Goal: Transaction & Acquisition: Obtain resource

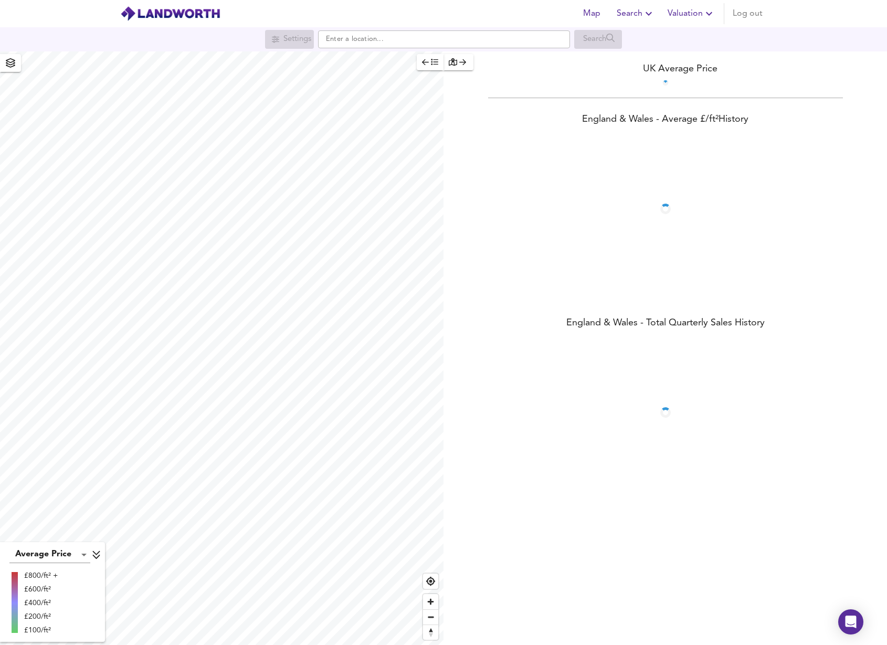
click at [697, 13] on div "Map Search Valuation Log out" at bounding box center [671, 13] width 192 height 21
click at [660, 25] on div "Map Search Valuation 34 Log out" at bounding box center [444, 14] width 672 height 26
click at [660, 18] on span "Valuation" at bounding box center [654, 13] width 48 height 15
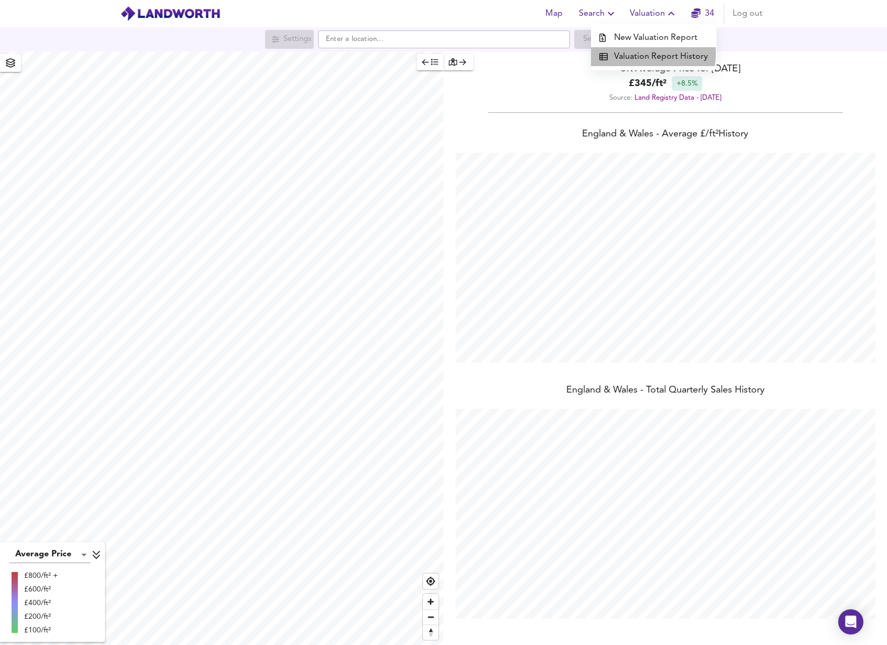
click at [643, 54] on li "Valuation Report History" at bounding box center [653, 56] width 125 height 19
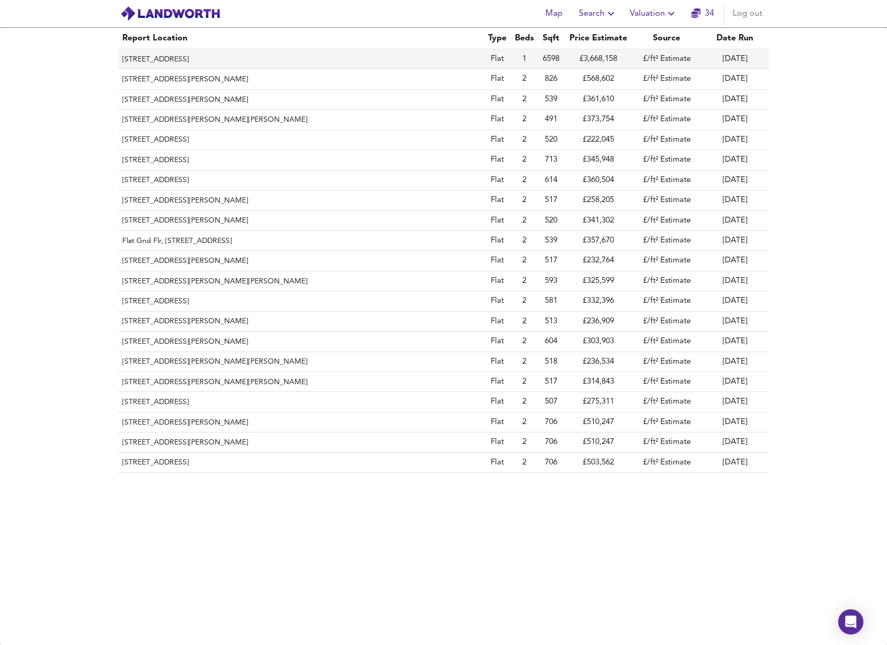
click at [255, 62] on th "[STREET_ADDRESS]" at bounding box center [301, 59] width 366 height 20
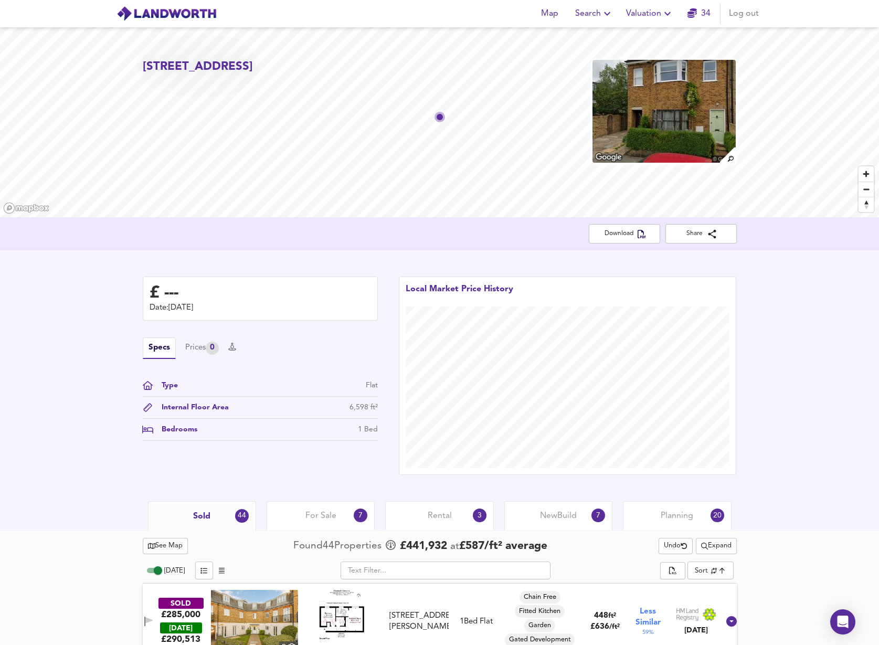
click at [644, 16] on span "Valuation" at bounding box center [650, 13] width 48 height 15
click at [626, 52] on li "Valuation Report History" at bounding box center [649, 56] width 125 height 19
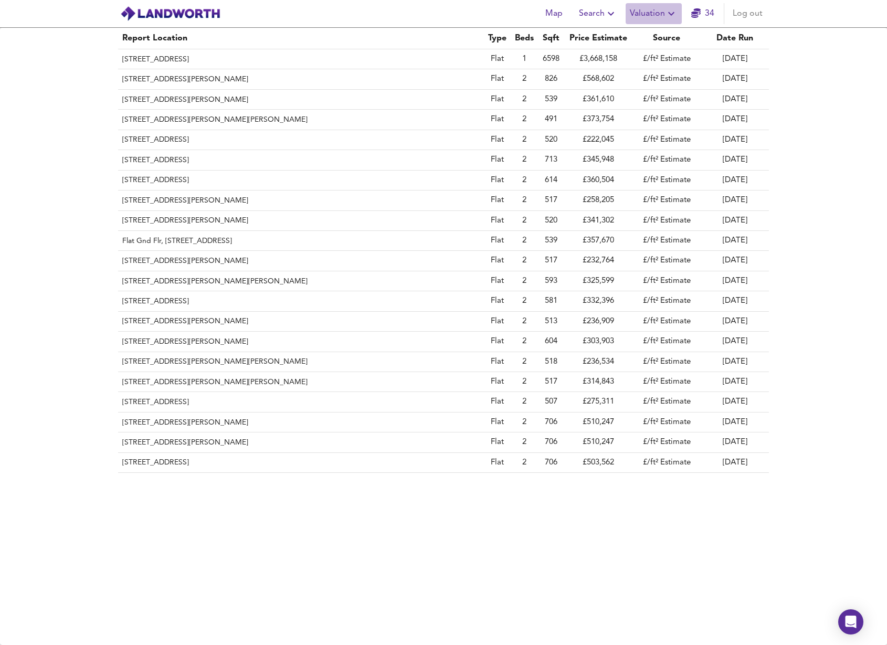
click at [655, 17] on span "Valuation" at bounding box center [654, 13] width 48 height 15
click at [629, 38] on li "New Valuation Report" at bounding box center [653, 37] width 125 height 19
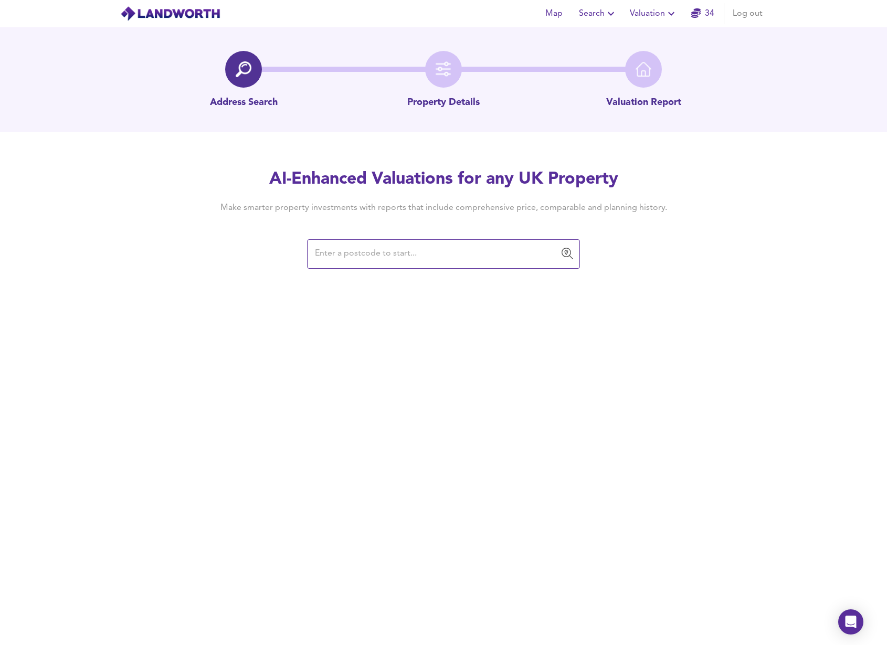
type input "q"
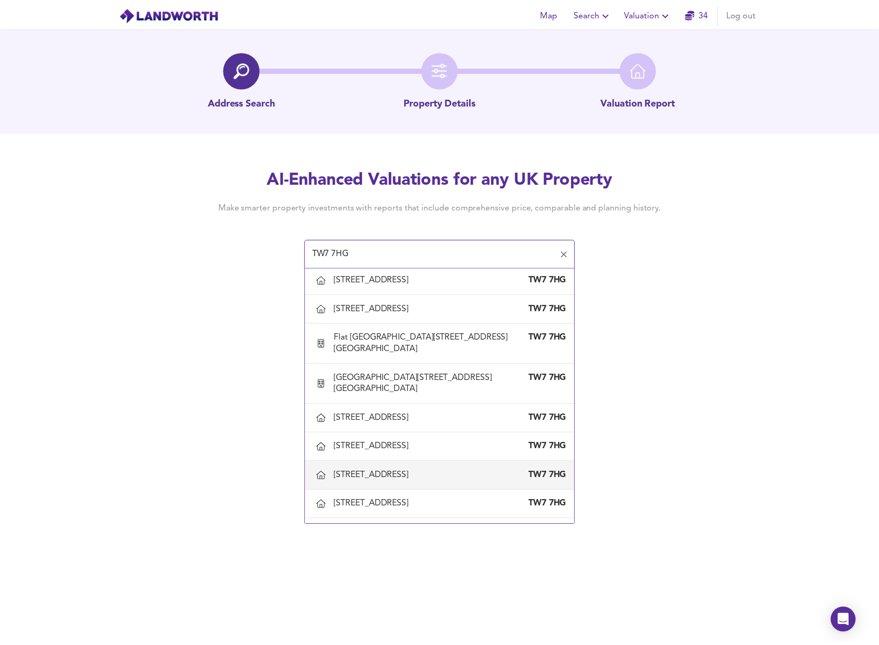
scroll to position [1007, 0]
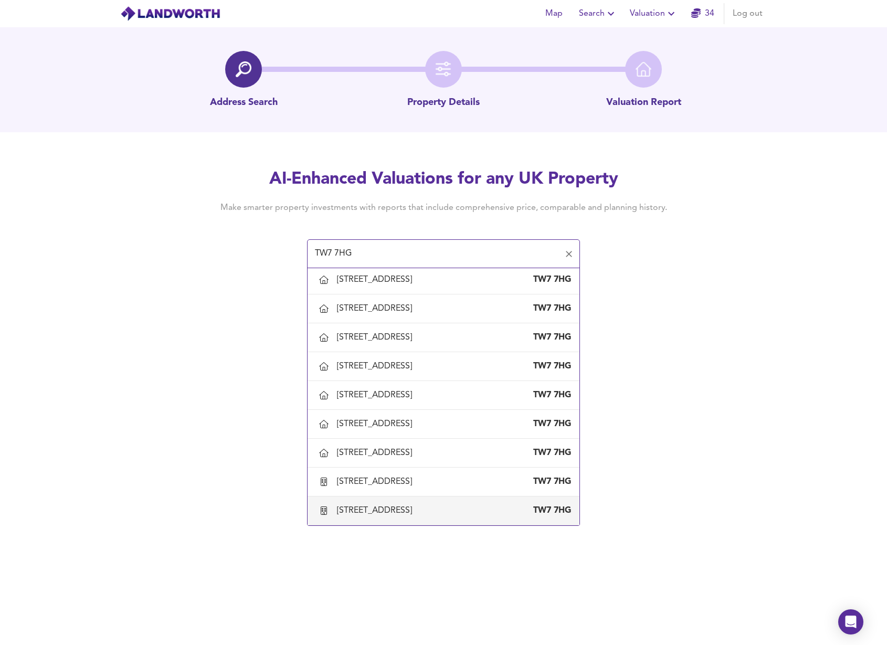
click at [369, 504] on div "[STREET_ADDRESS]" at bounding box center [443, 511] width 255 height 22
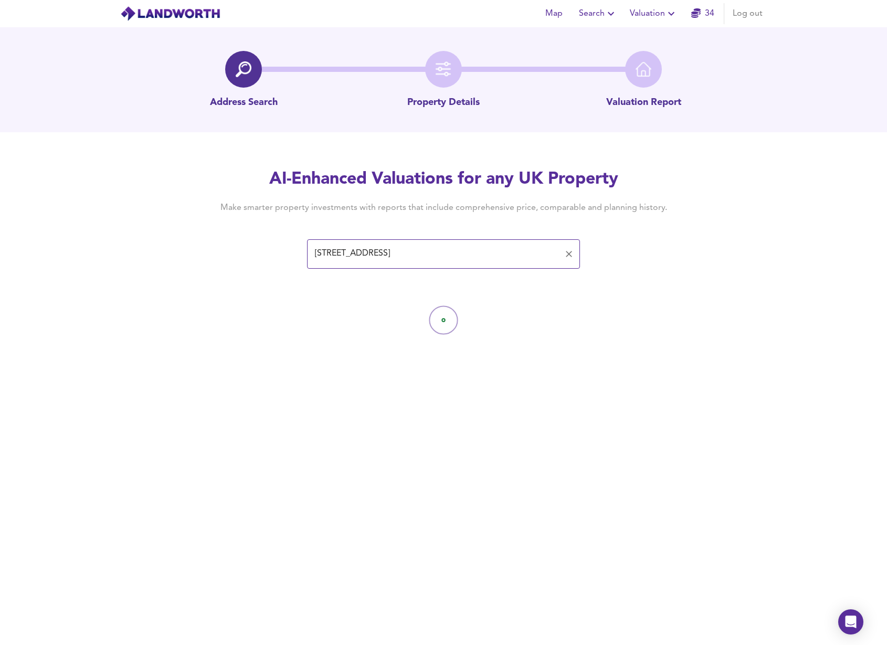
type input "[STREET_ADDRESS]"
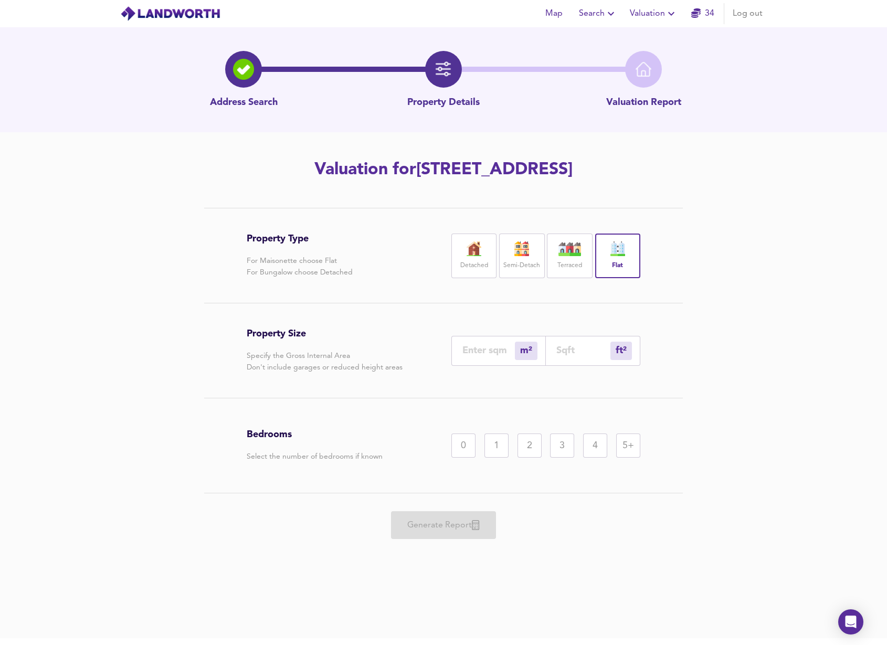
click at [484, 356] on div "m² sqm" at bounding box center [498, 351] width 94 height 30
click at [484, 352] on input "number" at bounding box center [488, 350] width 52 height 11
type input "6"
type input "65"
click at [546, 349] on div "m² sqm ft² sqft" at bounding box center [545, 351] width 189 height 30
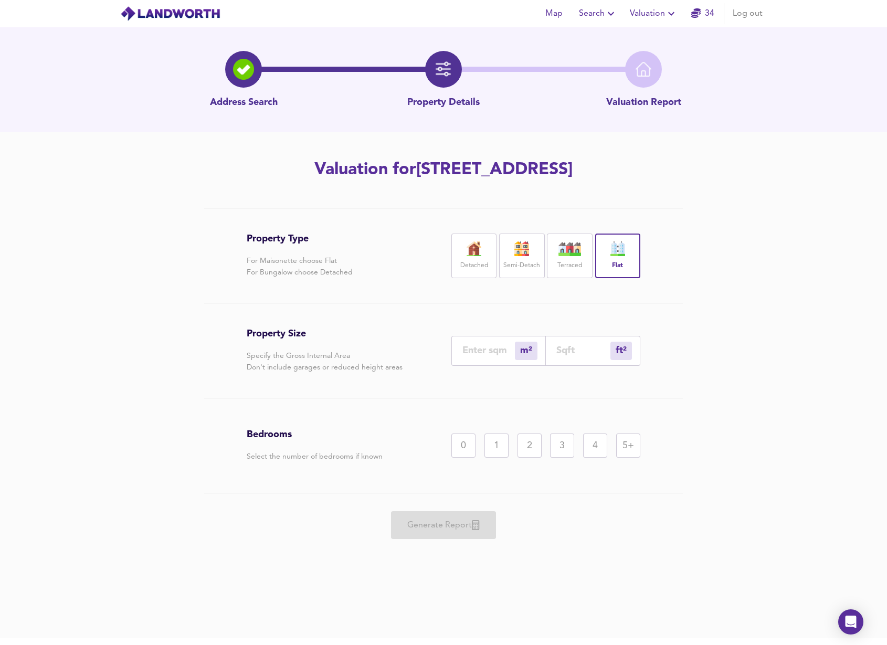
click at [557, 350] on input "number" at bounding box center [583, 350] width 54 height 11
type input "1"
type input "6"
type input "61"
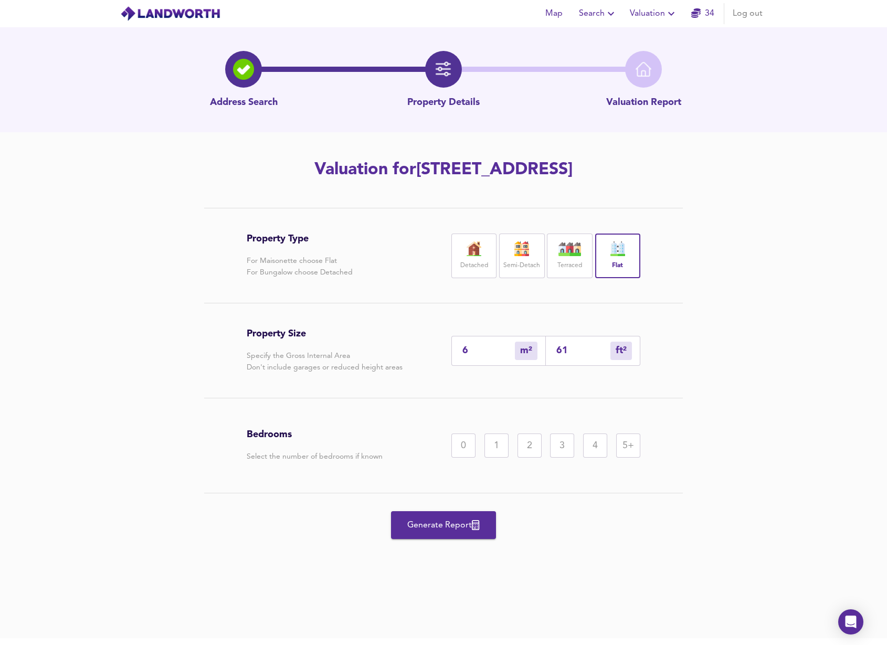
type input "57"
type input "613"
click at [495, 453] on div "1" at bounding box center [496, 445] width 24 height 24
click at [459, 535] on button "Generate Report" at bounding box center [443, 525] width 105 height 28
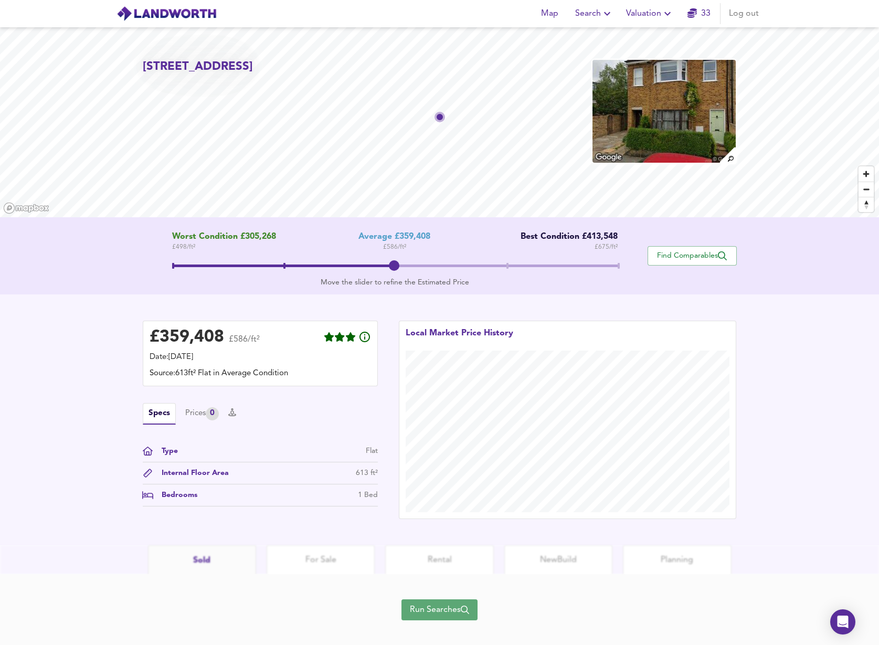
click at [449, 617] on span "Run Searches" at bounding box center [439, 609] width 59 height 15
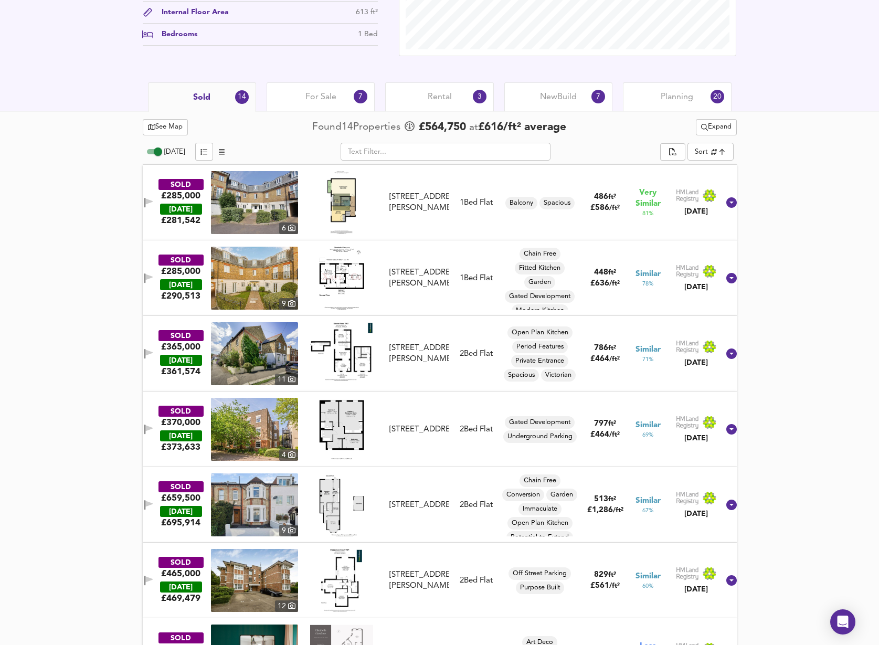
scroll to position [418, 0]
click at [354, 356] on img at bounding box center [341, 352] width 63 height 58
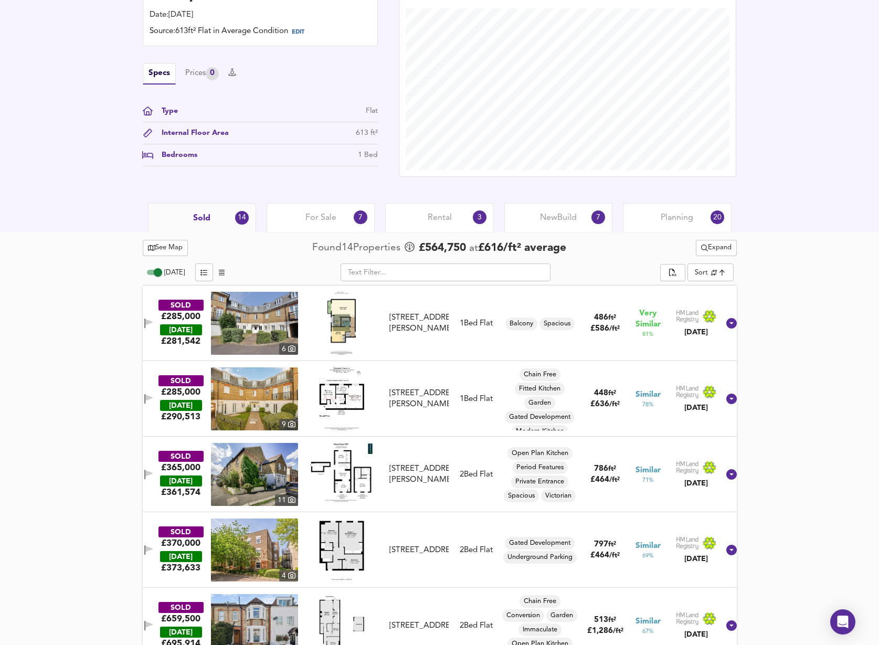
scroll to position [294, 0]
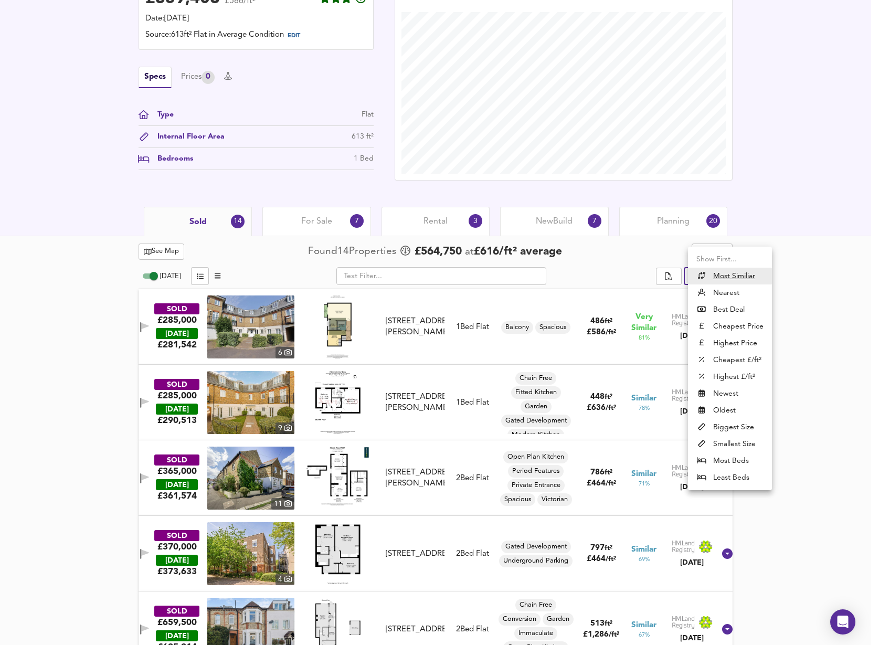
click at [702, 274] on body "Map Search Valuation 33 Log out [STREET_ADDRESS] Download Share £ 359,408 £586/…" at bounding box center [439, 28] width 879 height 645
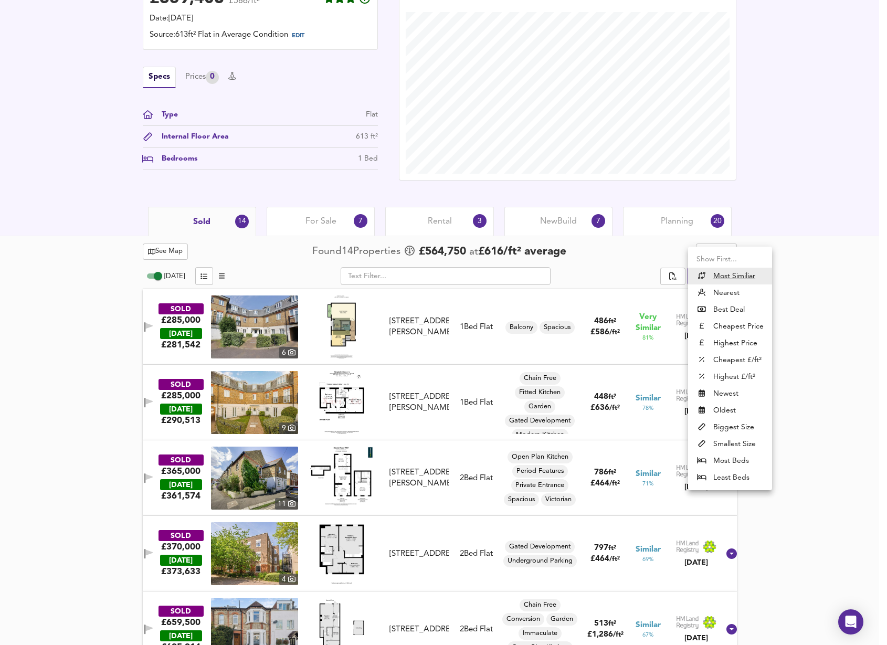
click at [590, 236] on div at bounding box center [443, 322] width 887 height 645
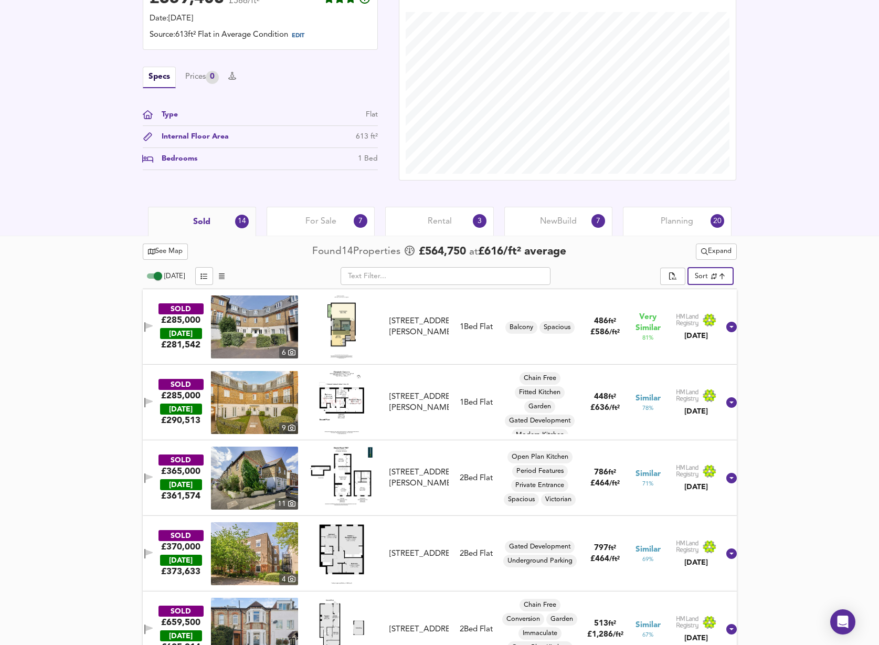
click at [705, 253] on span "Expand" at bounding box center [716, 252] width 30 height 12
click at [707, 276] on li "¼ mile ½ mile" at bounding box center [714, 272] width 89 height 17
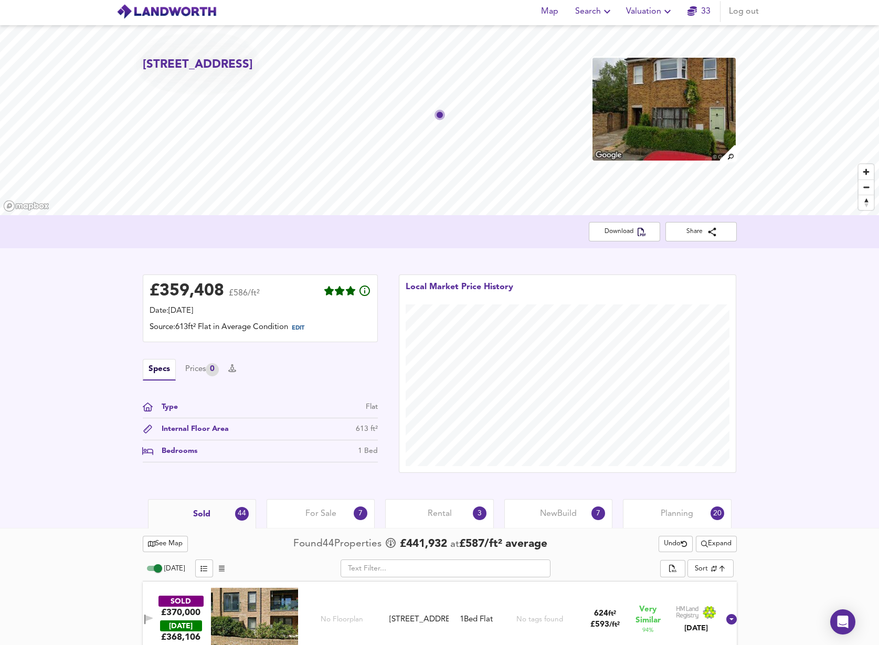
scroll to position [0, 0]
